Goal: Navigation & Orientation: Find specific page/section

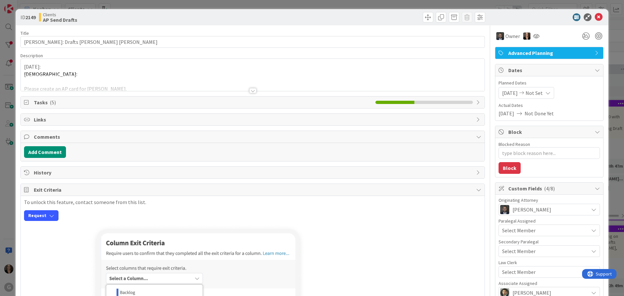
type textarea "x"
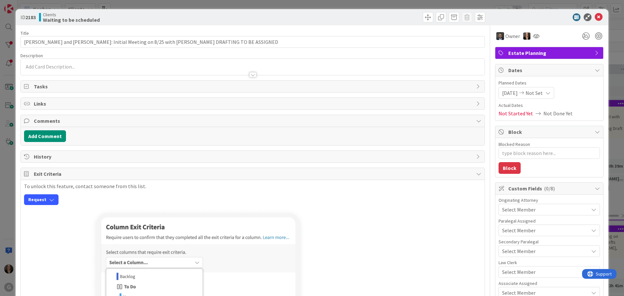
type textarea "x"
click at [595, 17] on icon at bounding box center [599, 17] width 8 height 8
